Goal: Task Accomplishment & Management: Manage account settings

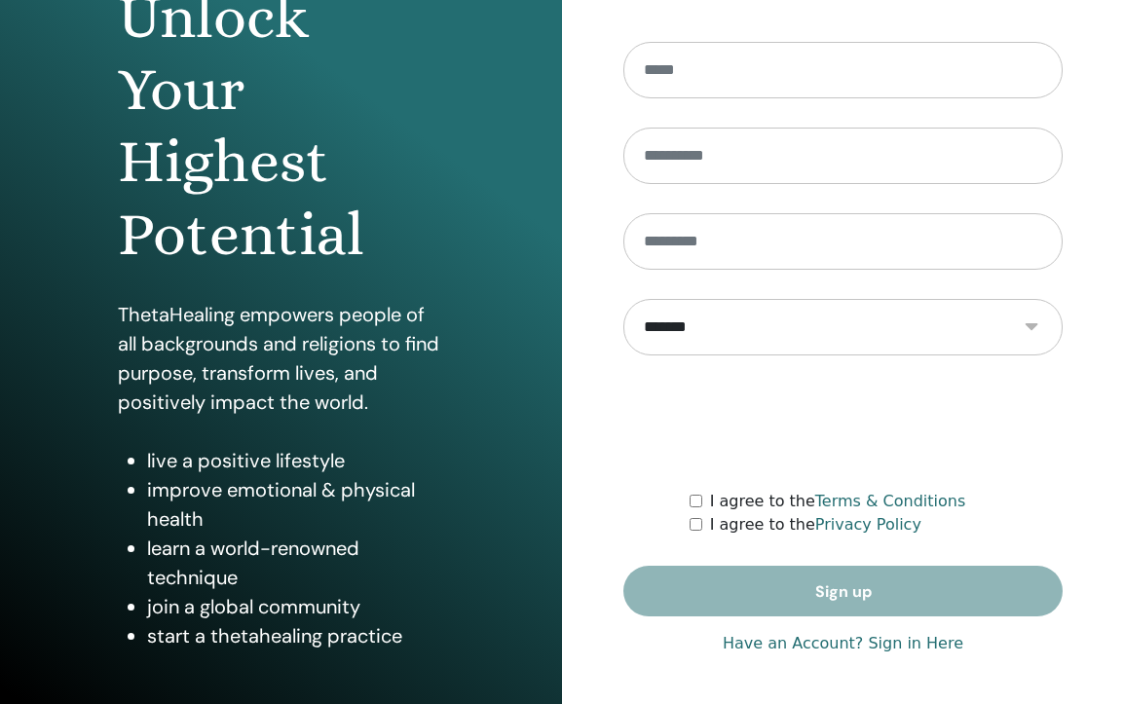
click at [860, 647] on link "Have an Account? Sign in Here" at bounding box center [842, 643] width 240 height 23
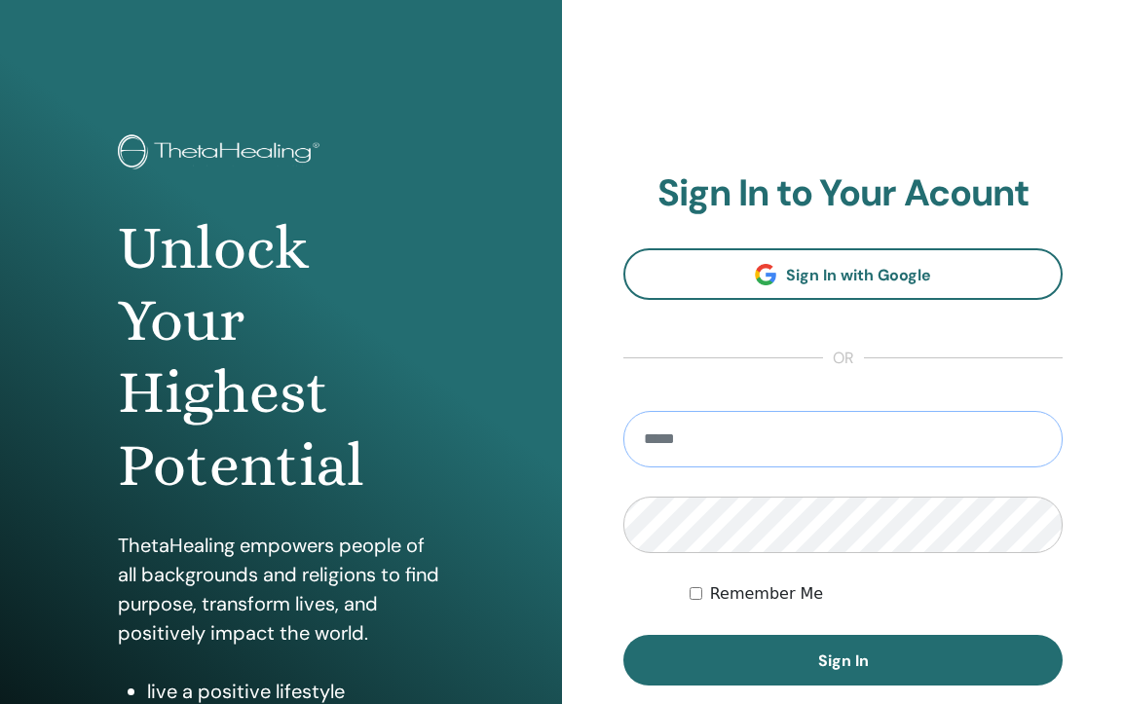
click at [803, 442] on input "email" at bounding box center [842, 439] width 439 height 56
type input "**********"
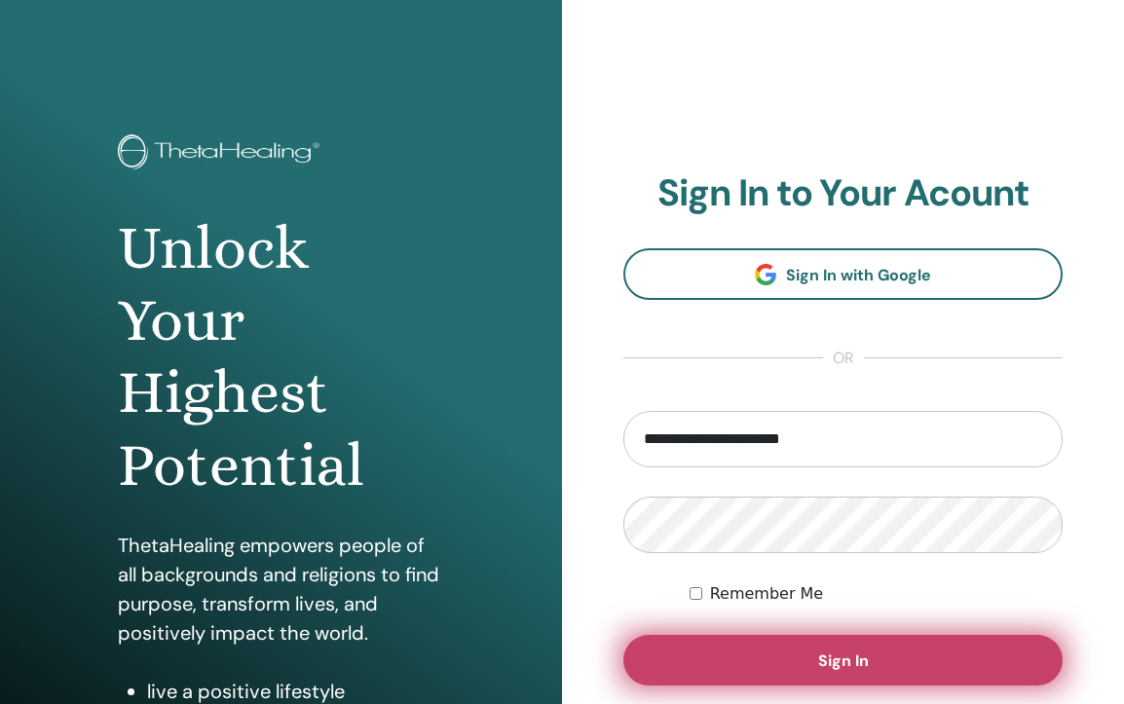
click at [794, 664] on button "Sign In" at bounding box center [842, 660] width 439 height 51
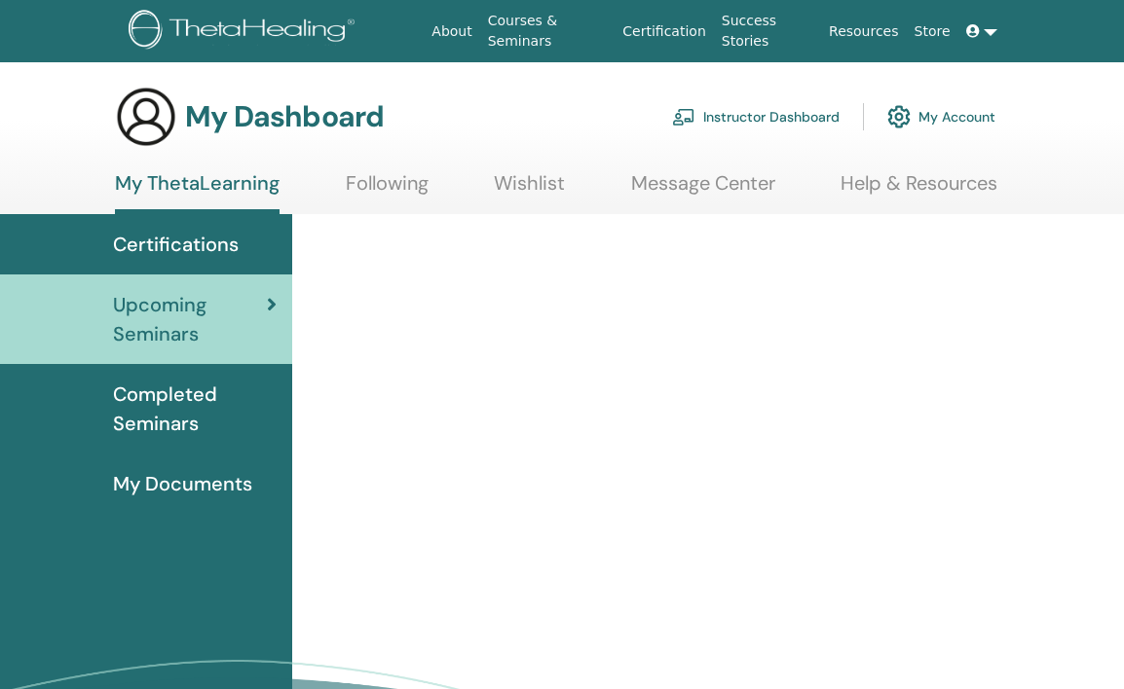
click at [816, 118] on link "Instructor Dashboard" at bounding box center [755, 116] width 167 height 43
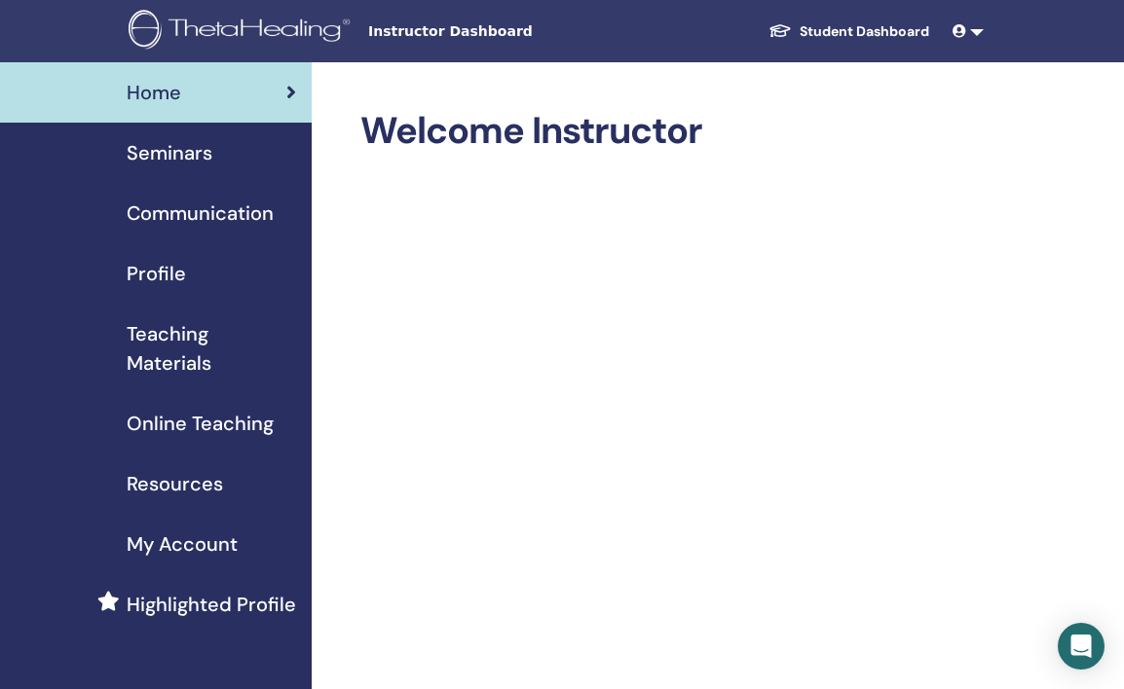
click at [173, 138] on span "Seminars" at bounding box center [170, 152] width 86 height 29
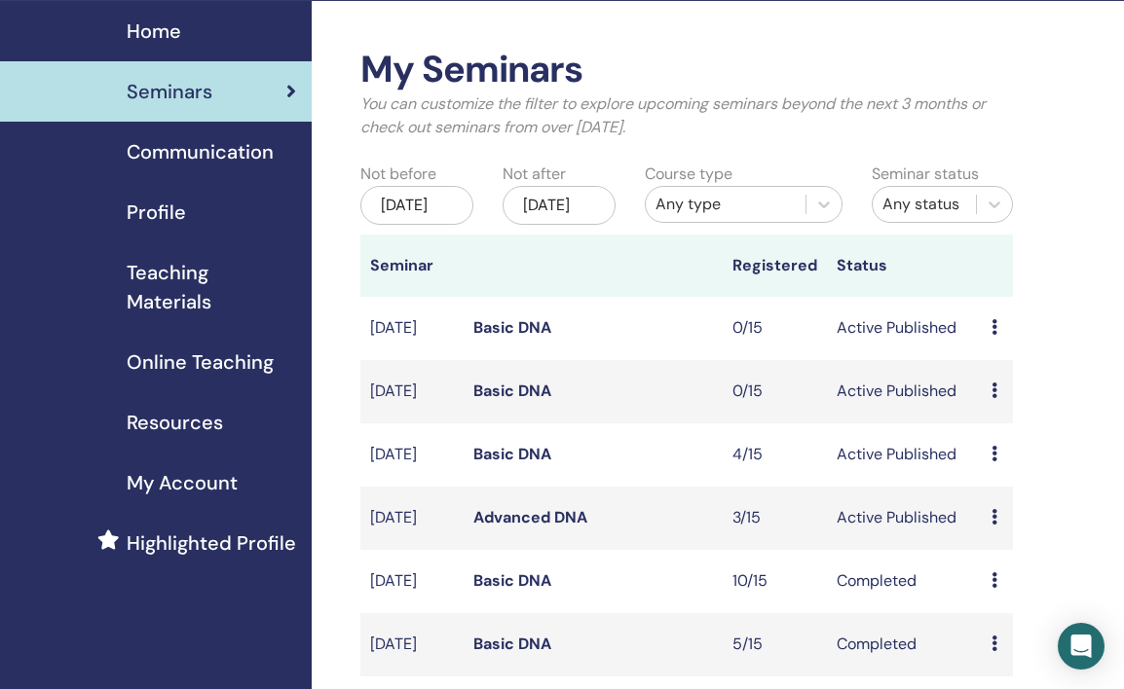
scroll to position [62, 0]
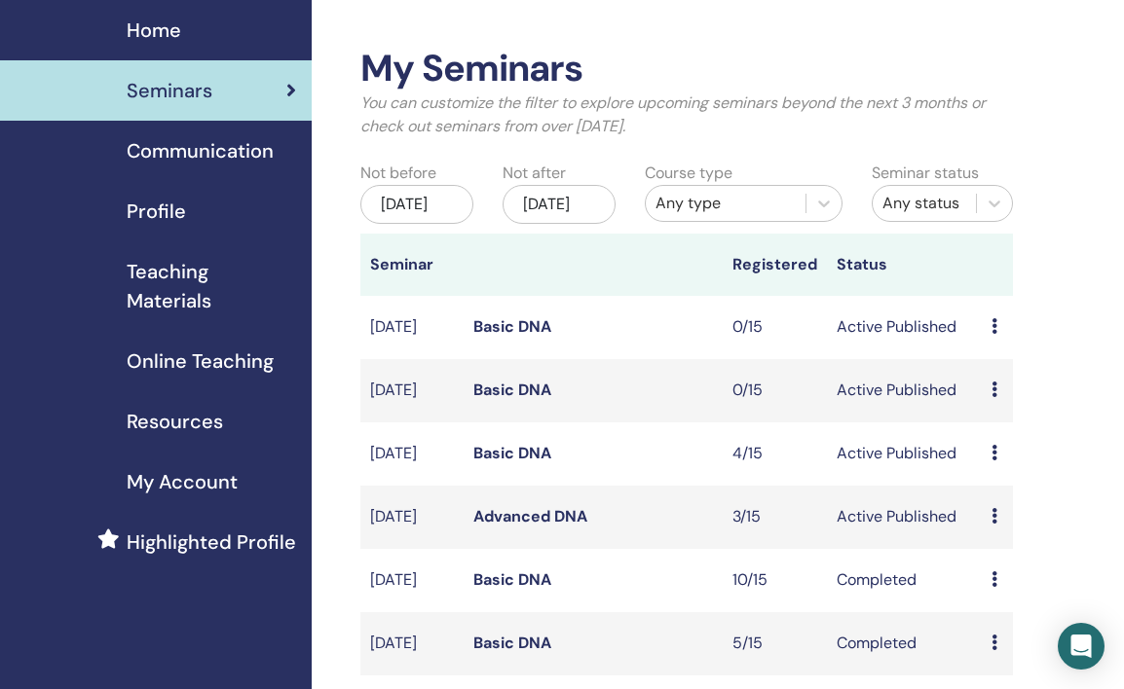
click at [536, 463] on link "Basic DNA" at bounding box center [512, 453] width 78 height 20
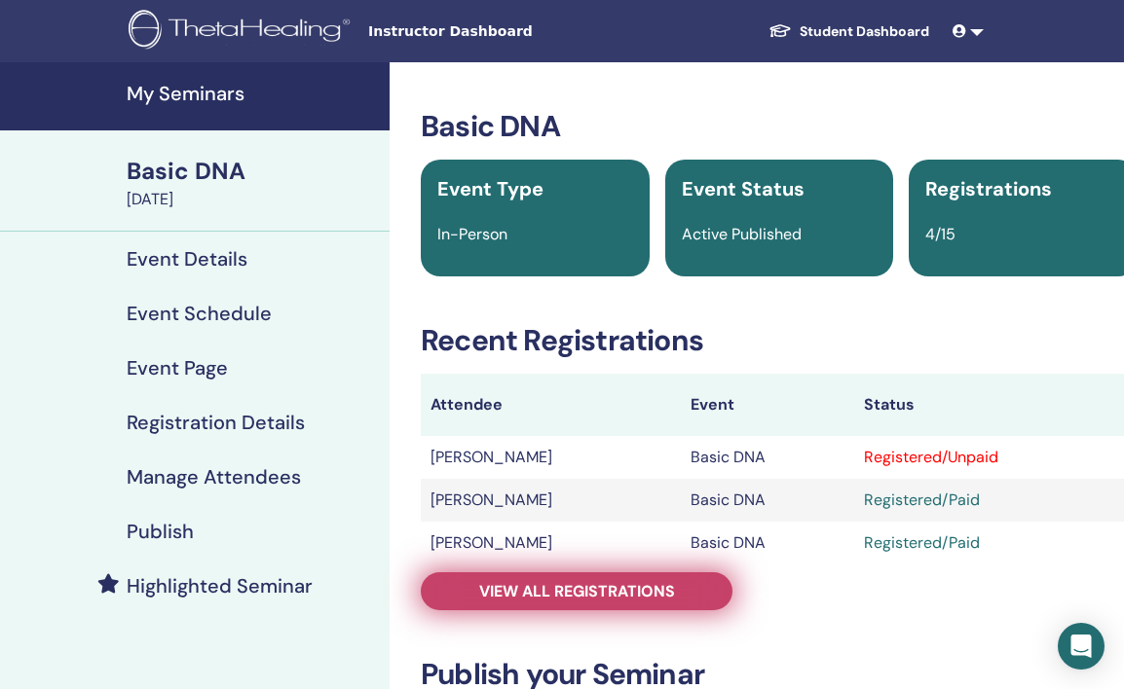
click at [612, 603] on link "View all registrations" at bounding box center [577, 592] width 312 height 38
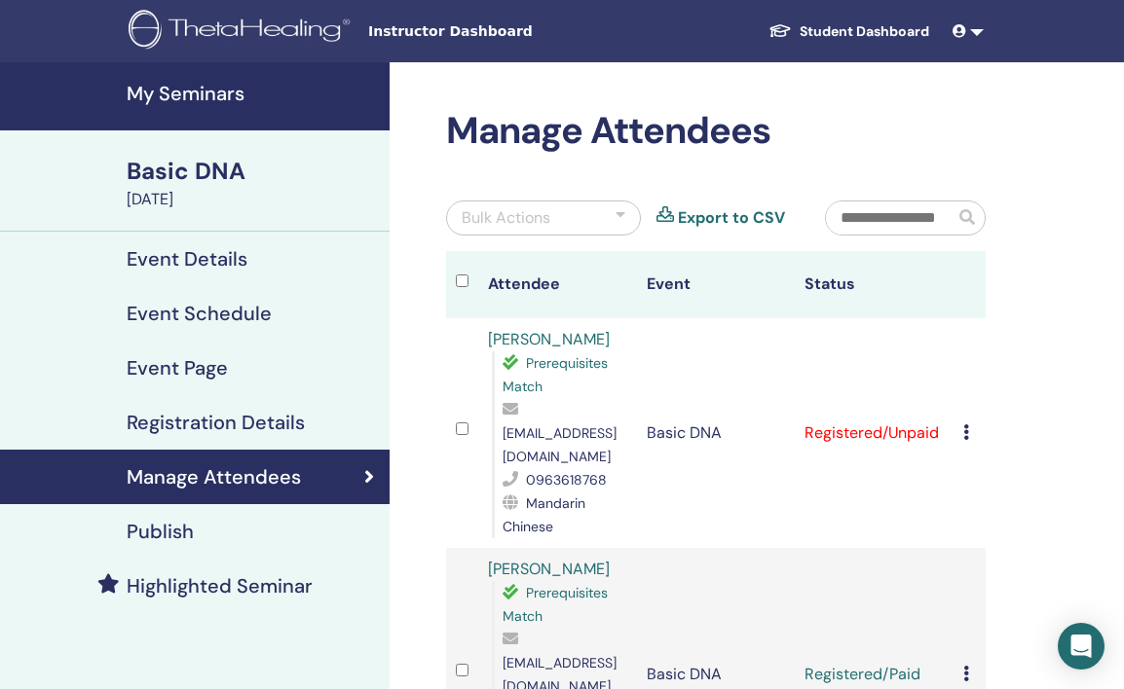
click at [205, 189] on div "[DATE]" at bounding box center [252, 199] width 251 height 23
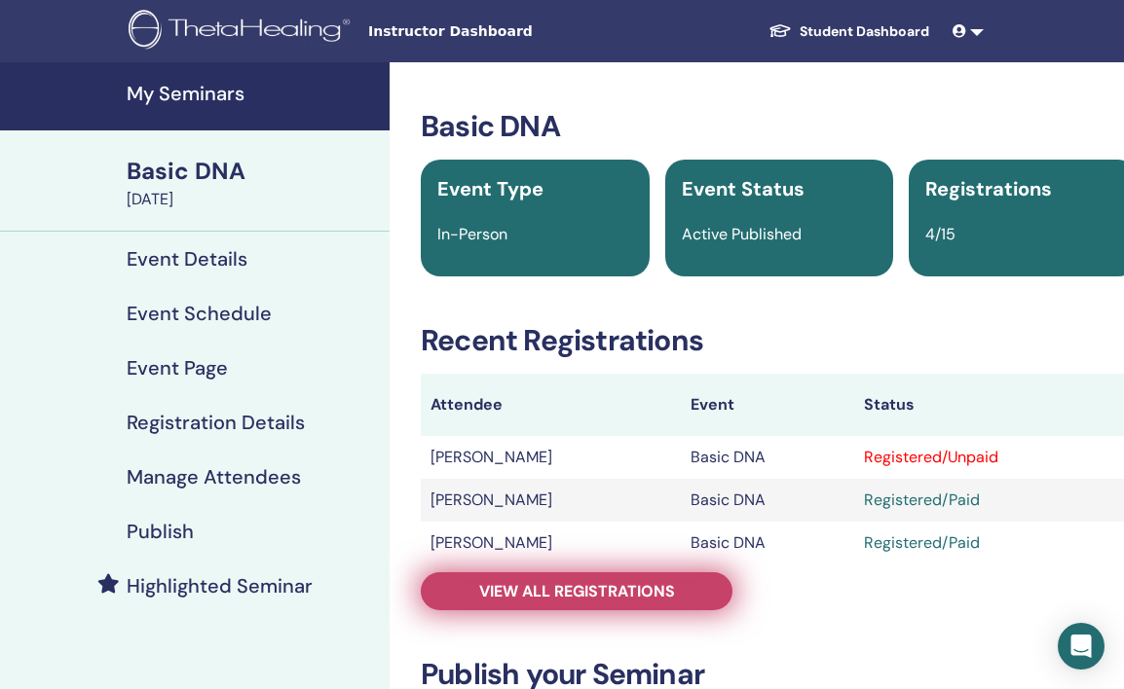
click at [622, 582] on span "View all registrations" at bounding box center [577, 591] width 196 height 20
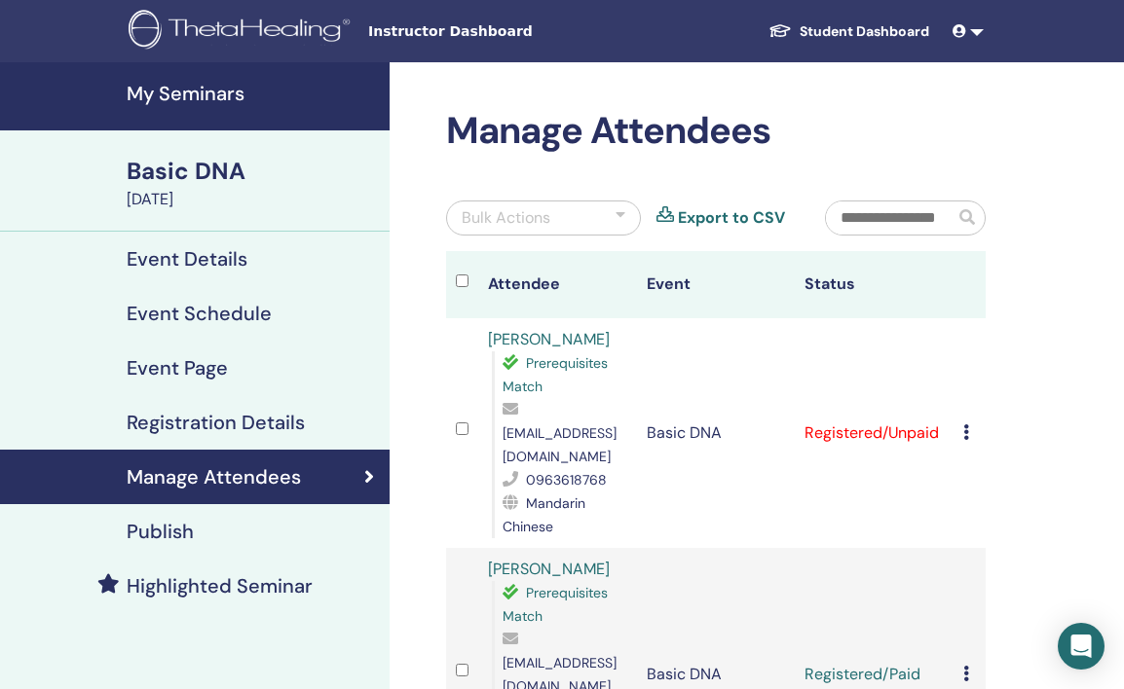
click at [973, 422] on div "Cancel Registration Do not auto-certify Mark as Paid Mark as Unpaid Mark as Abs…" at bounding box center [969, 433] width 13 height 23
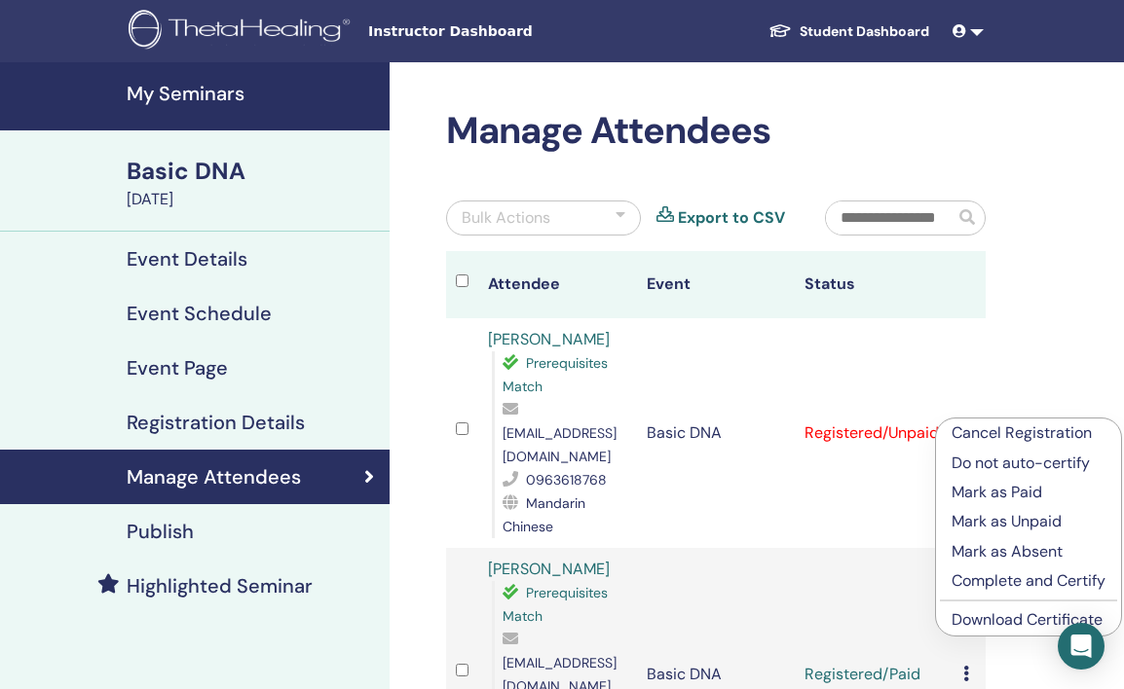
click at [980, 499] on p "Mark as Paid" at bounding box center [1028, 492] width 154 height 23
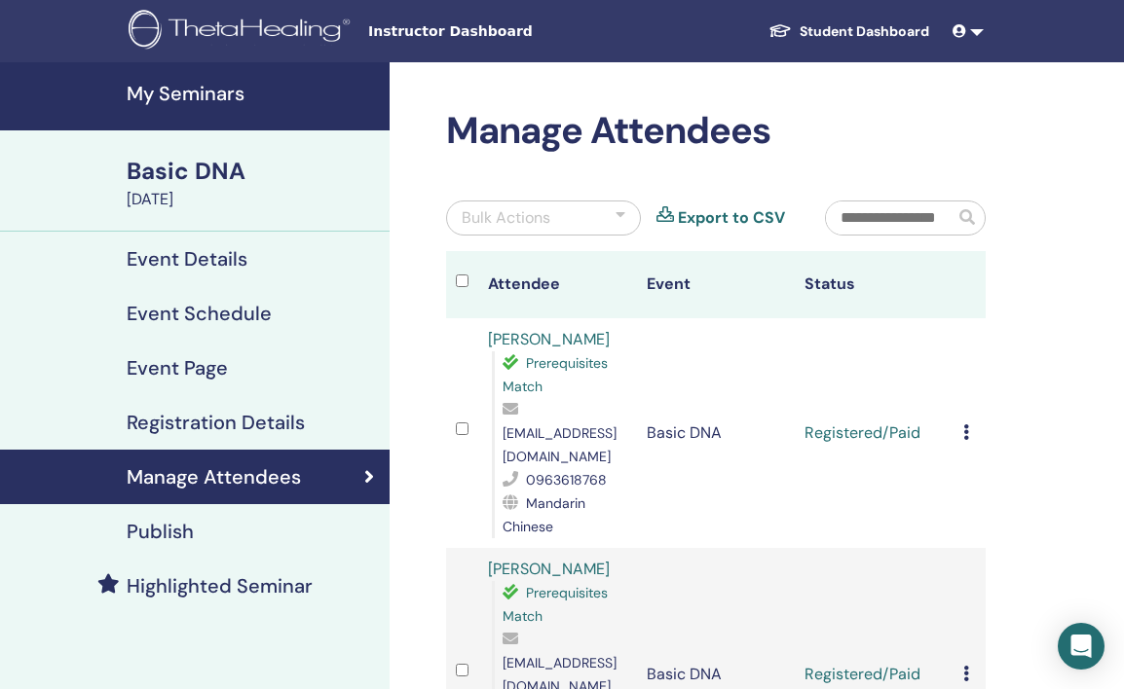
click at [212, 101] on h4 "My Seminars" at bounding box center [252, 93] width 251 height 23
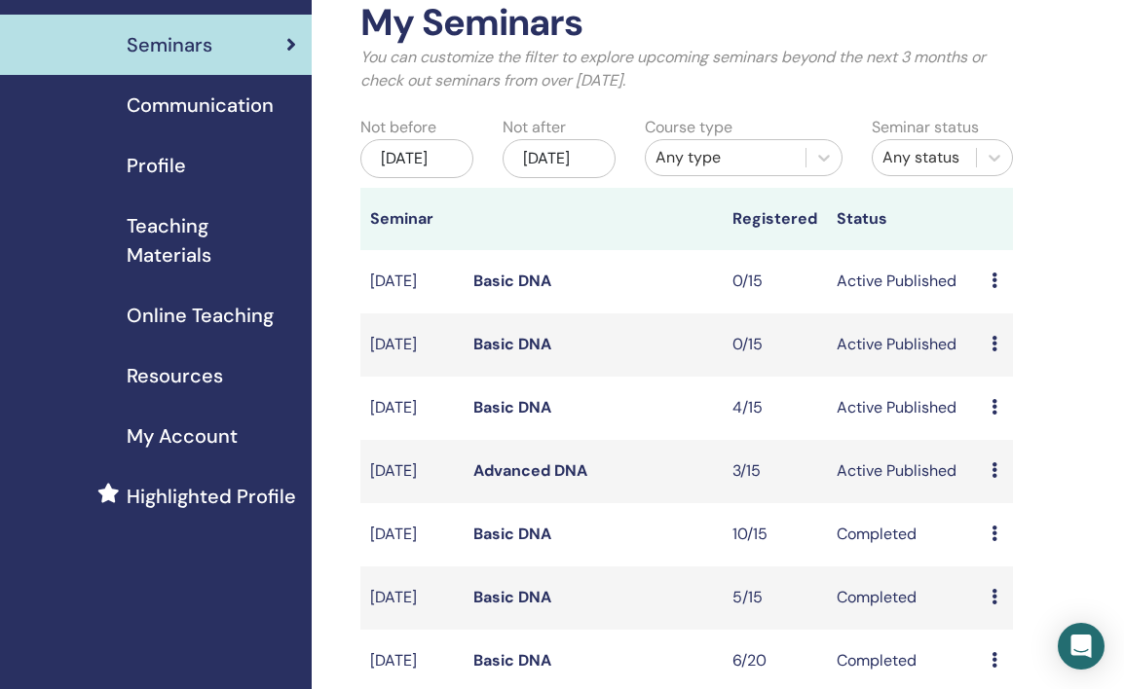
scroll to position [119, 0]
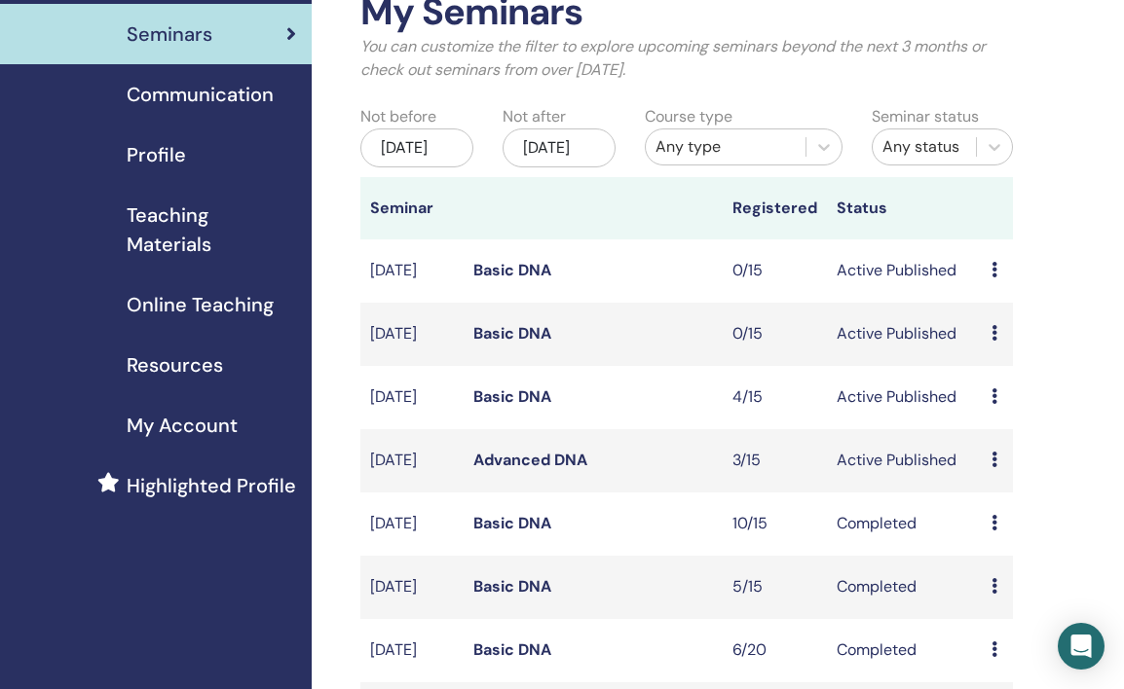
click at [533, 470] on link "Advanced DNA" at bounding box center [530, 460] width 114 height 20
